Goal: Information Seeking & Learning: Learn about a topic

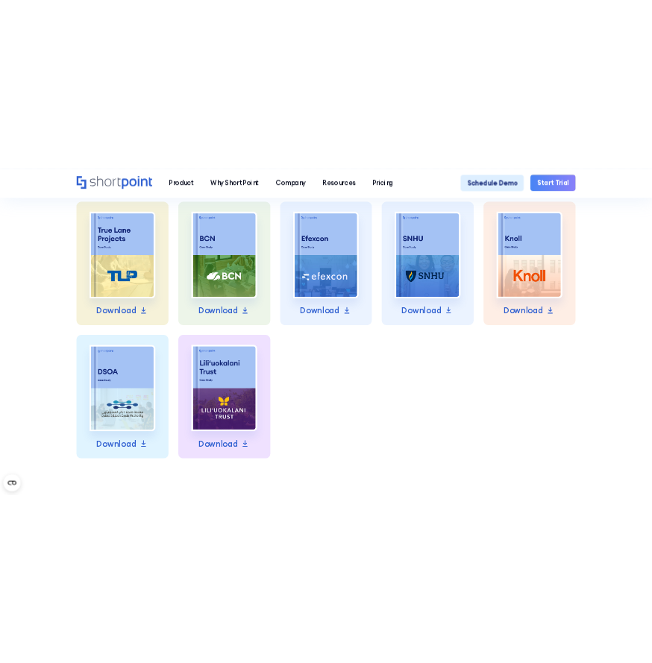
scroll to position [1268, 0]
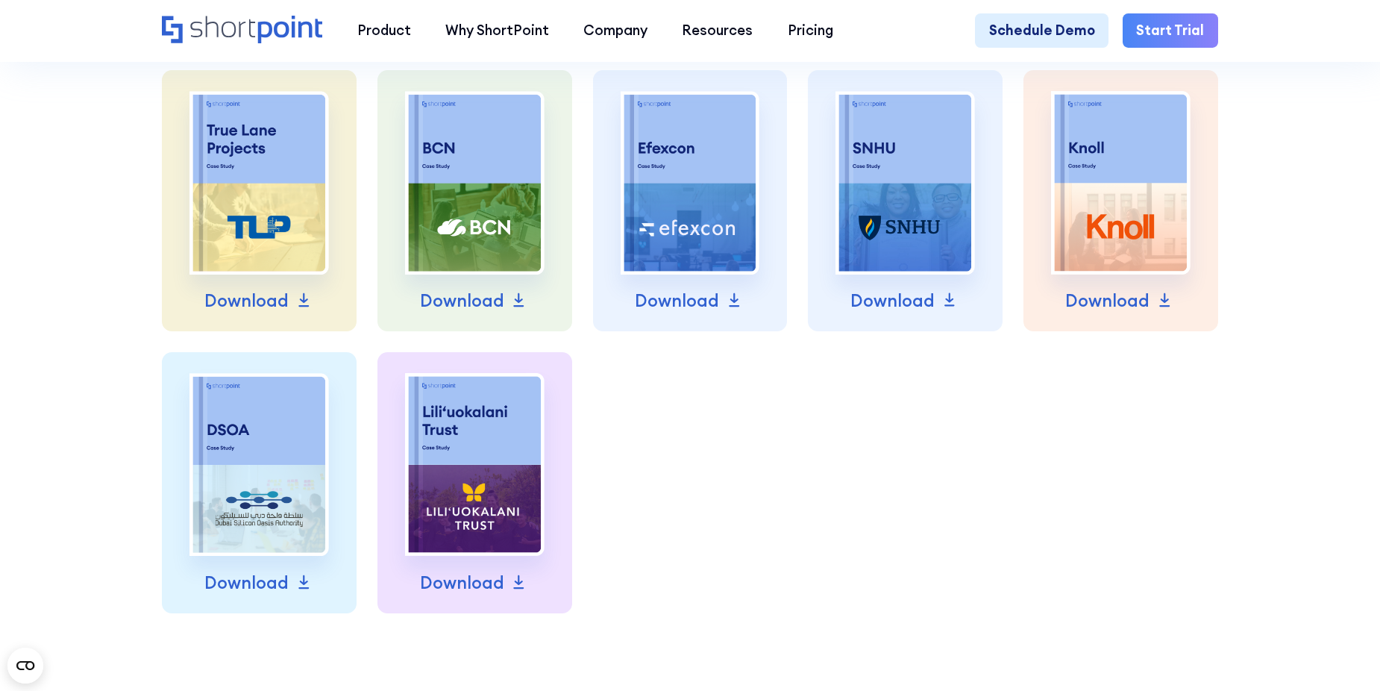
drag, startPoint x: 34, startPoint y: 542, endPoint x: 0, endPoint y: 506, distance: 49.6
click at [34, 542] on div "All Security Installation Guides About ShortPoint Case Studies Learn more about…" at bounding box center [690, 1] width 1380 height 1499
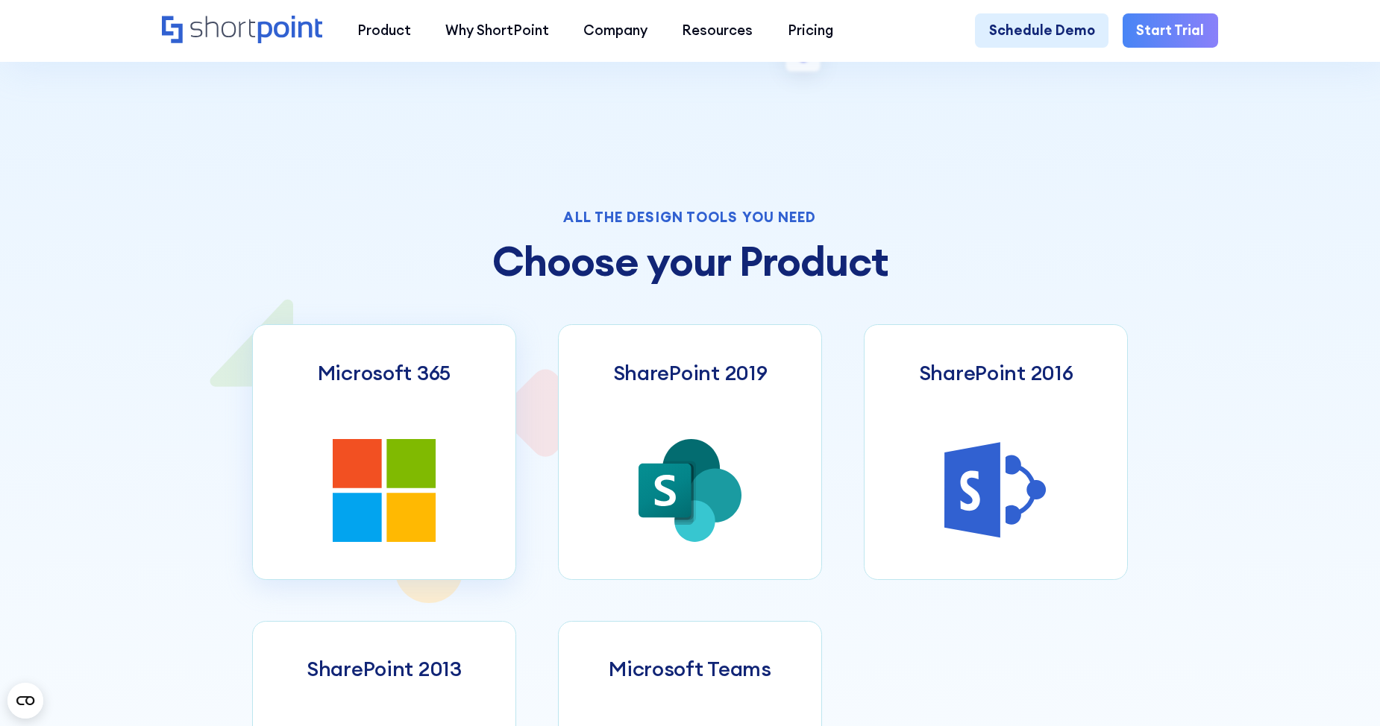
click at [391, 423] on link "Microsoft 365" at bounding box center [384, 451] width 265 height 255
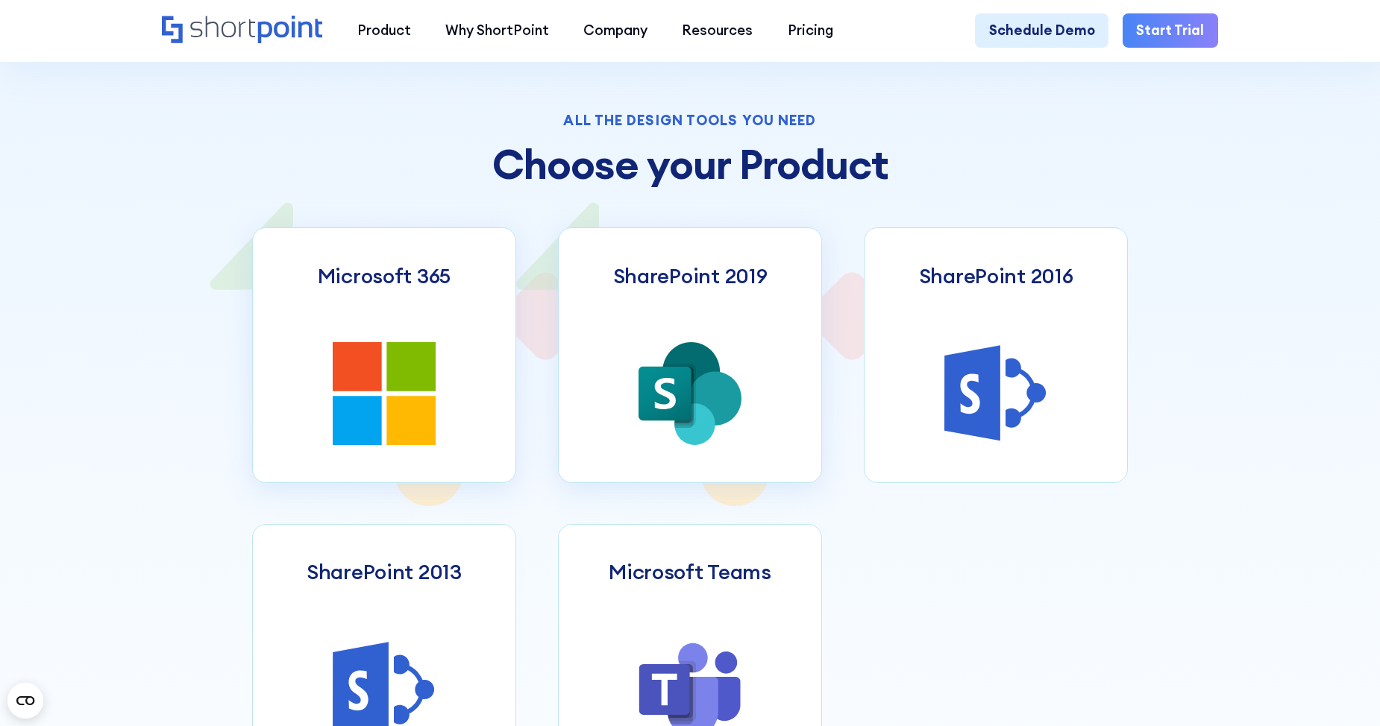
scroll to position [938, 0]
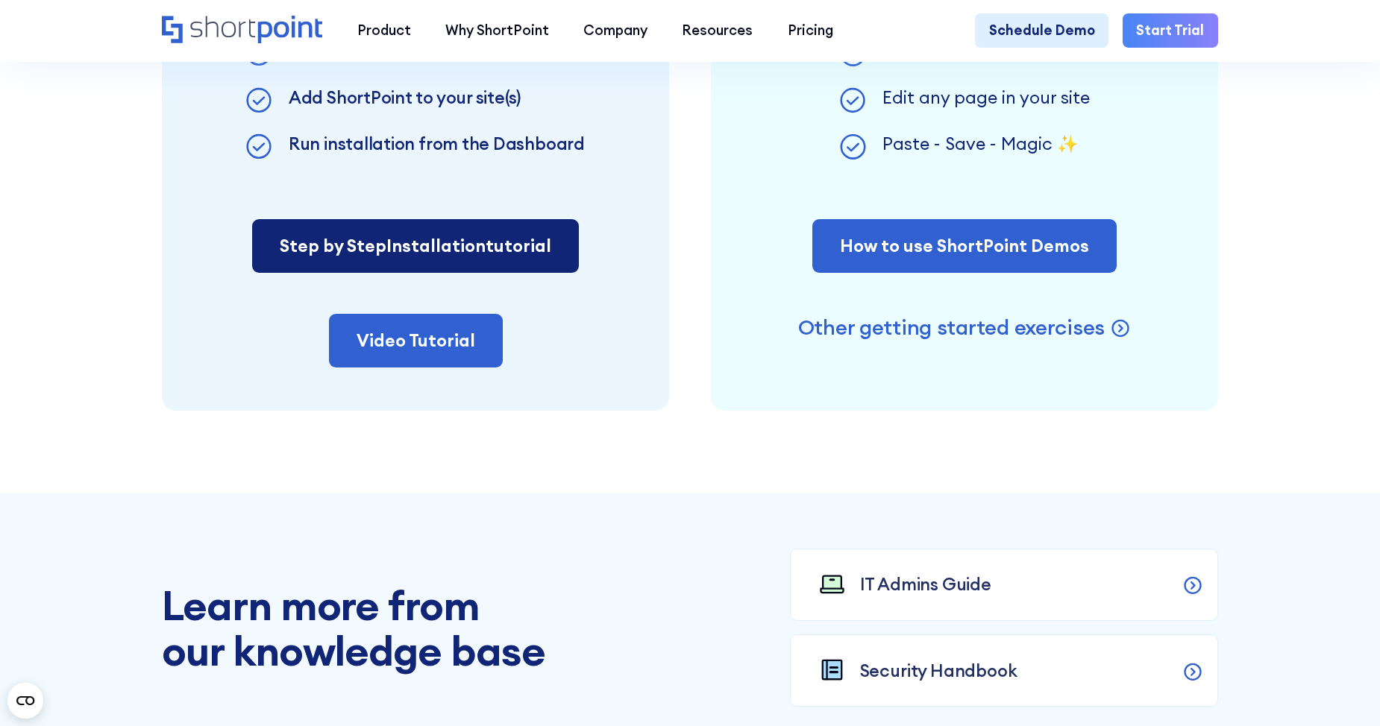
scroll to position [1342, 0]
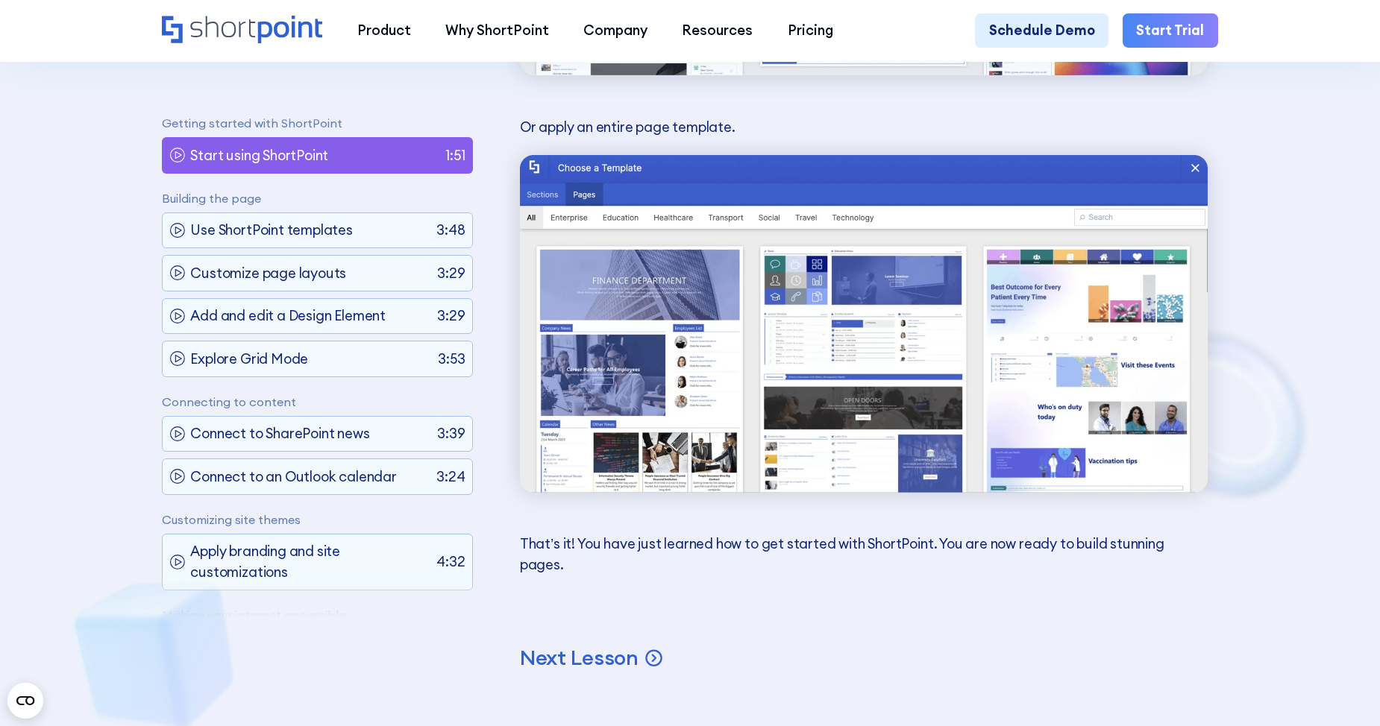
scroll to position [5518, 0]
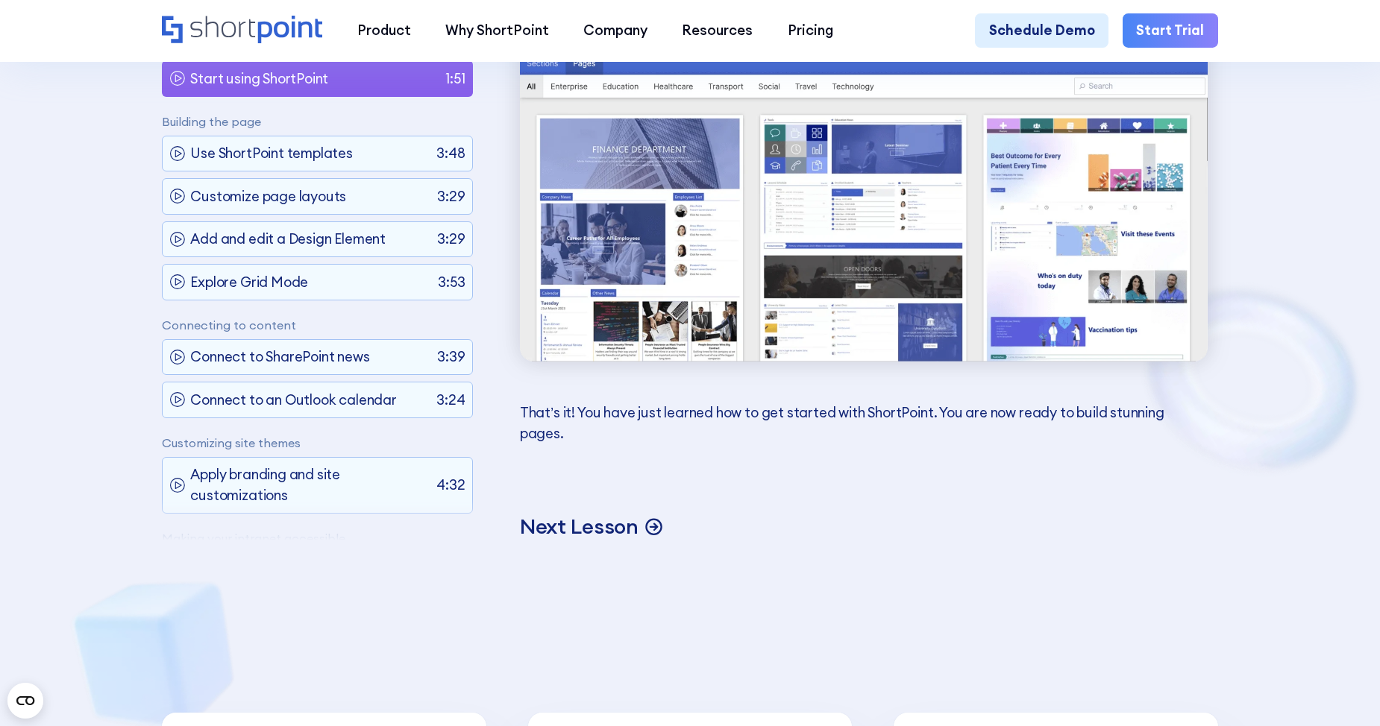
click at [576, 540] on p "Next Lesson" at bounding box center [579, 526] width 119 height 27
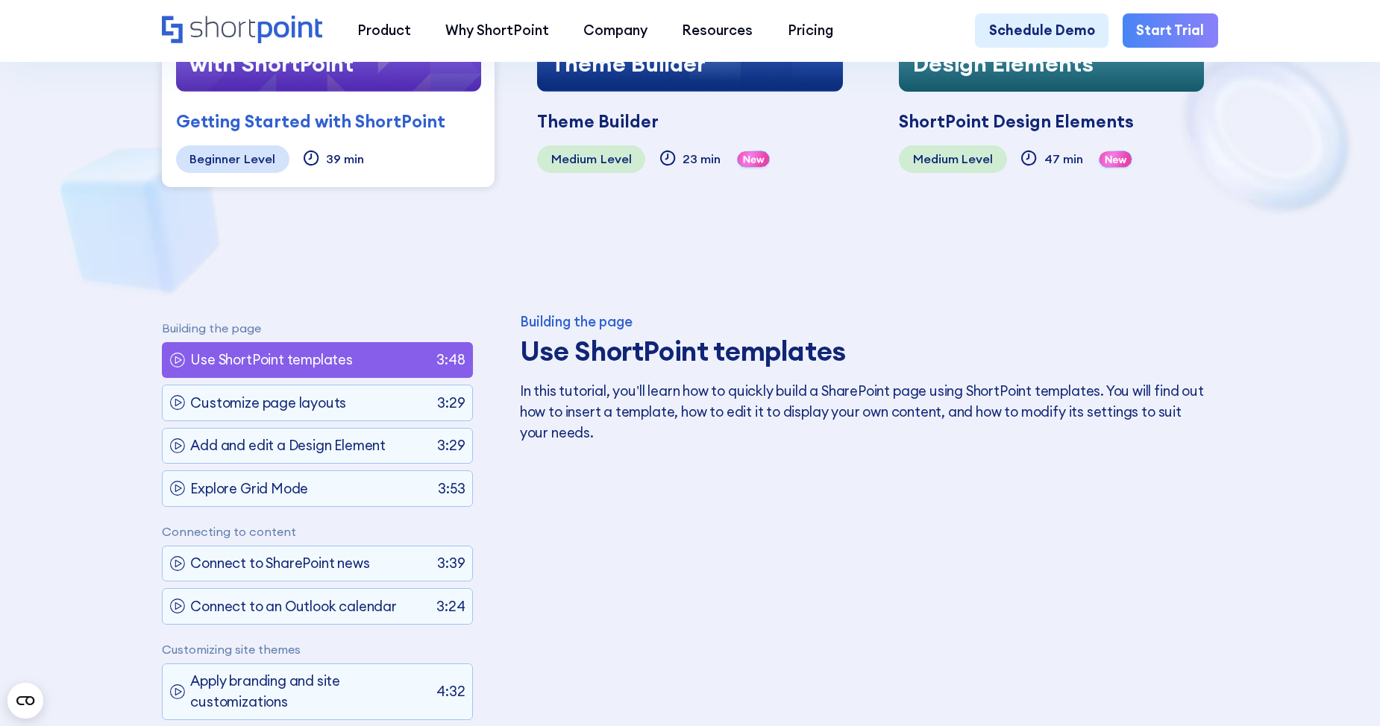
scroll to position [116, 0]
